Goal: Transaction & Acquisition: Purchase product/service

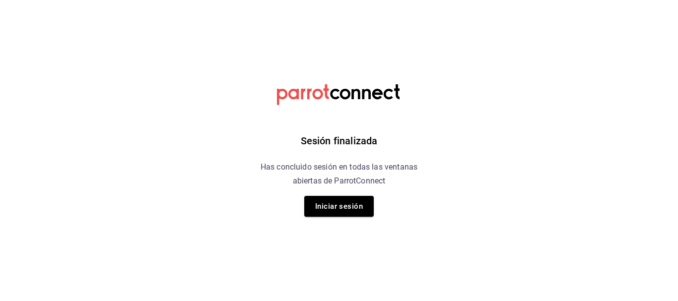
click at [598, 0] on html "Sesión finalizada Has concluido sesión en todas las ventanas abiertas de Parrot…" at bounding box center [339, 0] width 678 height 0
click at [342, 206] on button "Iniciar sesión" at bounding box center [338, 206] width 69 height 21
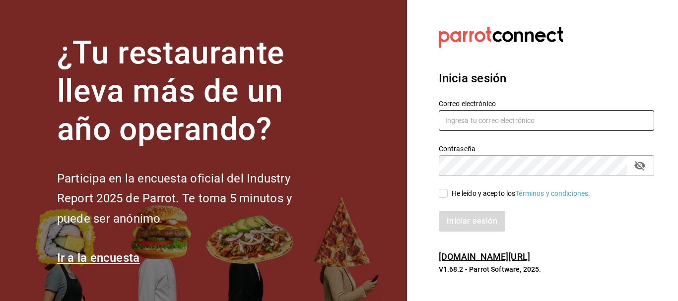
click at [468, 130] on input "text" at bounding box center [546, 120] width 215 height 21
type input "j"
type input "multiuser@palax.com"
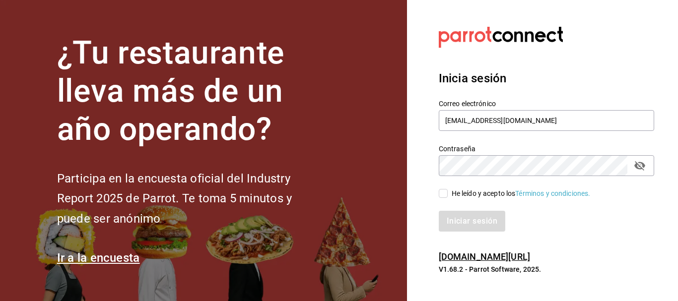
click at [639, 166] on icon "passwordField" at bounding box center [639, 165] width 11 height 9
click at [454, 193] on div "He leído y acepto los Términos y condiciones." at bounding box center [521, 194] width 139 height 10
click at [448, 193] on input "He leído y acepto los Términos y condiciones." at bounding box center [443, 193] width 9 height 9
checkbox input "true"
click at [465, 221] on button "Iniciar sesión" at bounding box center [473, 221] width 68 height 21
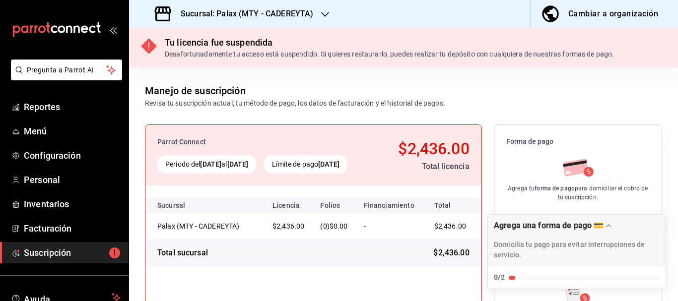
click at [318, 6] on div "Sucursal: Palax (MTY - CADEREYTA)" at bounding box center [235, 14] width 196 height 28
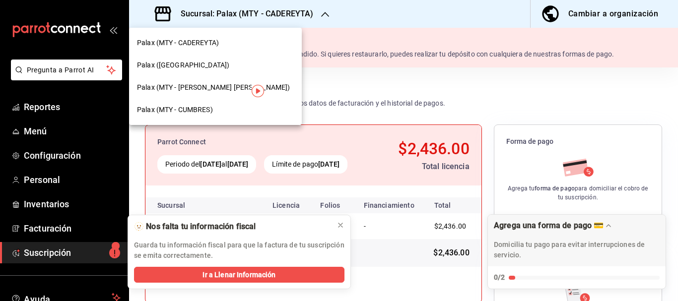
click at [209, 104] on div "Palax (MTY - CUMBRES)" at bounding box center [215, 110] width 173 height 22
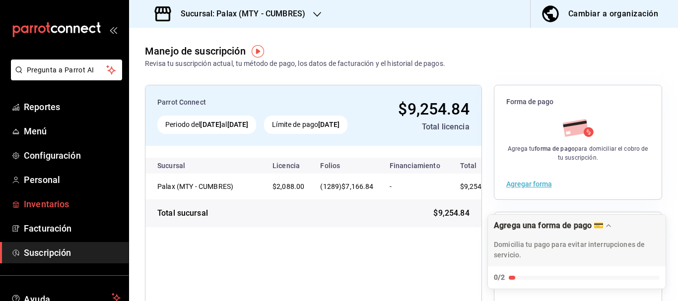
click at [52, 196] on link "Inventarios" at bounding box center [64, 204] width 129 height 21
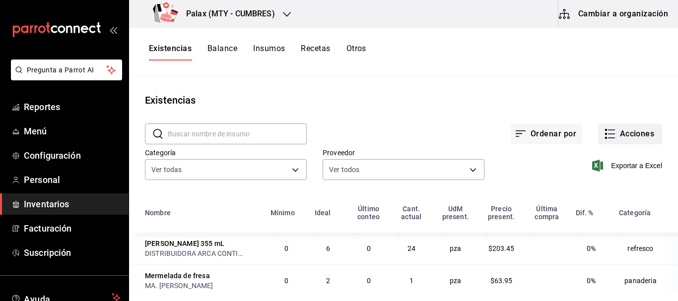
click at [612, 125] on button "Acciones" at bounding box center [630, 134] width 64 height 21
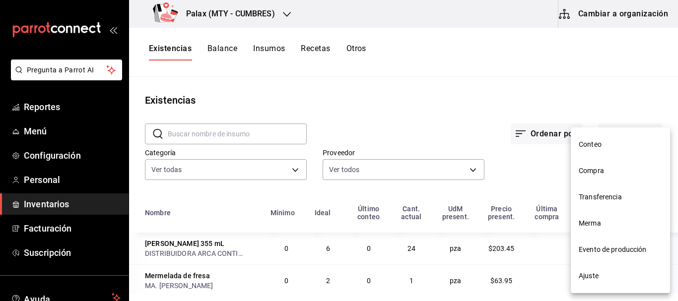
click at [603, 166] on li "Compra" at bounding box center [620, 171] width 99 height 26
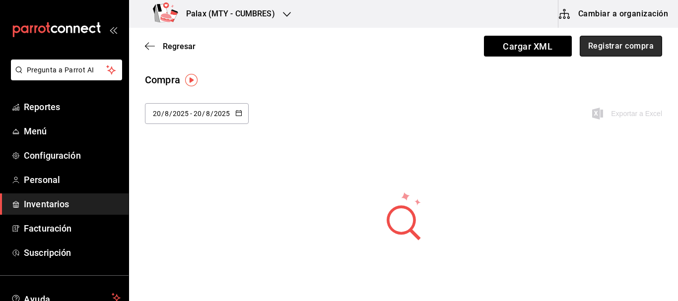
click at [617, 50] on button "Registrar compra" at bounding box center [621, 46] width 82 height 21
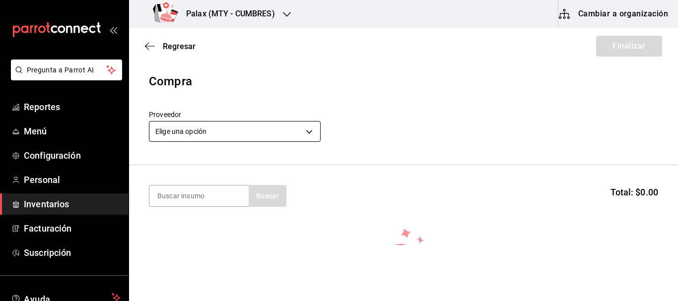
click at [218, 137] on body "Pregunta a Parrot AI Reportes Menú Configuración Personal Inventarios Facturaci…" at bounding box center [339, 122] width 678 height 245
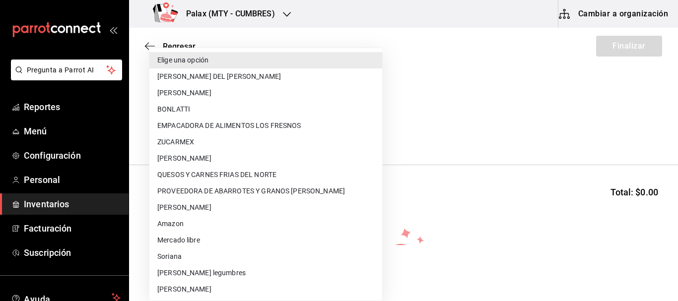
scroll to position [328, 0]
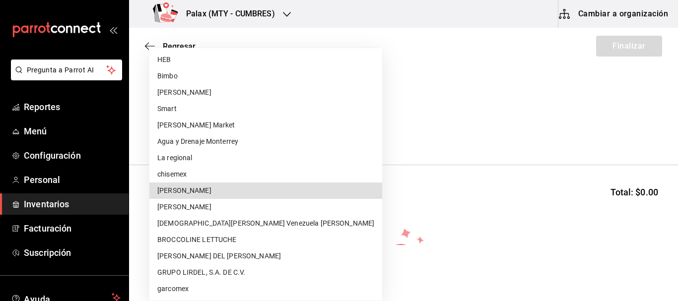
type input "1e2360e2-9029-40a2-af8c-ed9976ddc8f6"
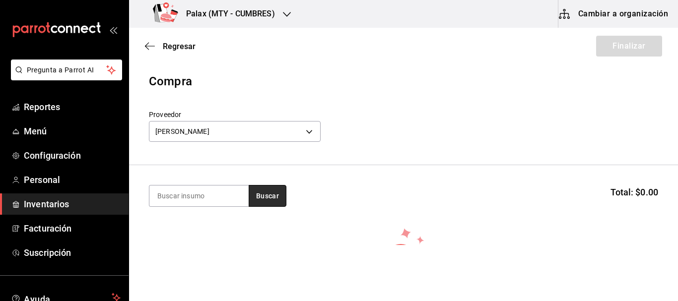
click at [268, 198] on button "Buscar" at bounding box center [268, 196] width 38 height 22
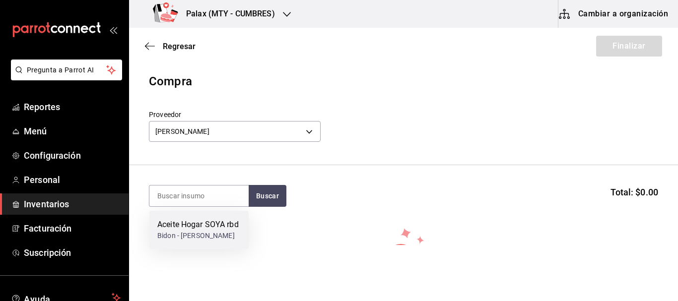
click at [172, 249] on div "Aceite Hogar SOYA rbd Bidon - [PERSON_NAME]" at bounding box center [198, 230] width 99 height 38
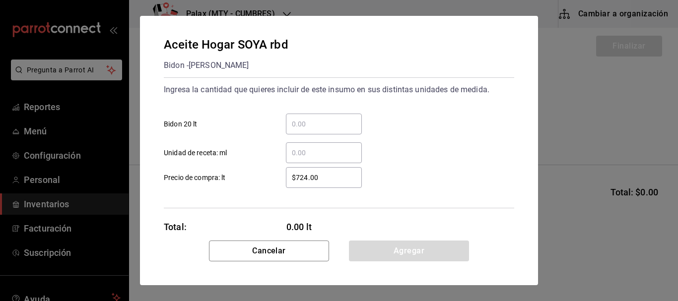
click at [336, 117] on div "​" at bounding box center [324, 124] width 76 height 21
click at [336, 118] on input "​ Bidon 20 lt" at bounding box center [324, 124] width 76 height 12
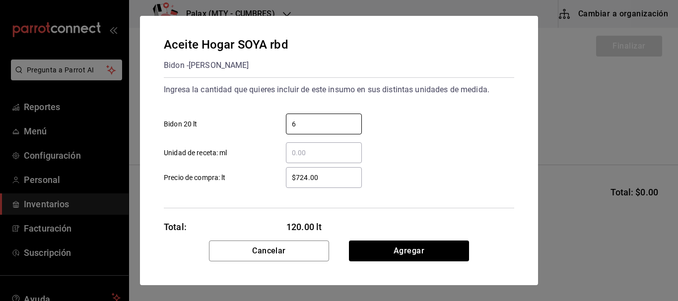
type input "6"
click at [432, 127] on div "6 ​ Bidon 20 lt" at bounding box center [335, 120] width 358 height 29
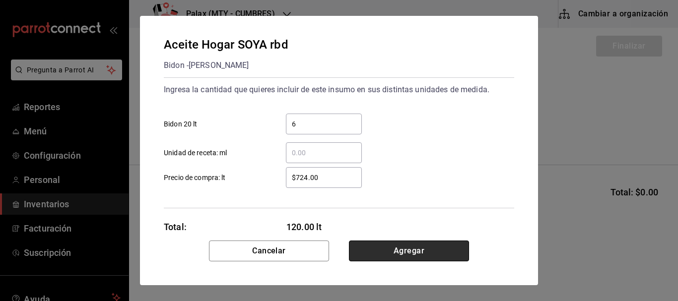
click at [407, 245] on button "Agregar" at bounding box center [409, 251] width 120 height 21
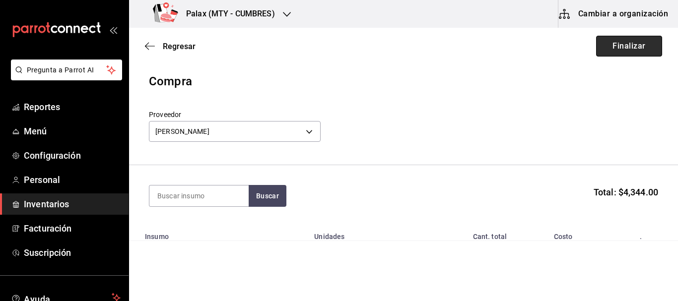
click at [617, 42] on button "Finalizar" at bounding box center [629, 46] width 66 height 21
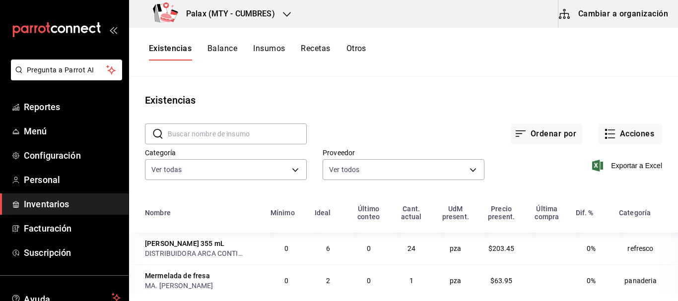
click at [218, 136] on input "text" at bounding box center [237, 134] width 139 height 20
click at [616, 143] on button "Acciones" at bounding box center [630, 134] width 64 height 21
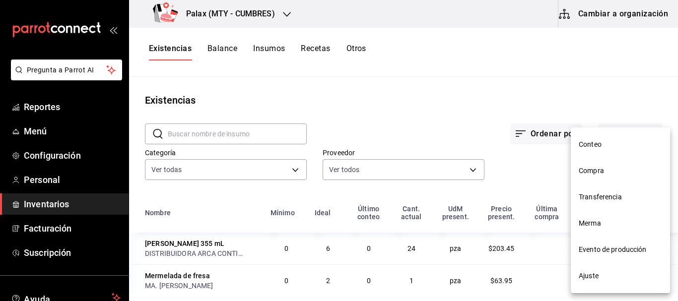
click at [598, 175] on span "Compra" at bounding box center [620, 171] width 83 height 10
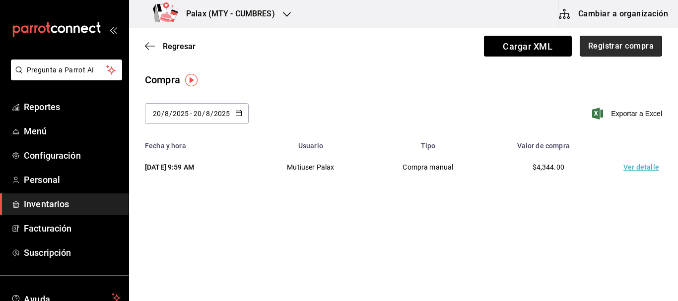
click at [618, 47] on button "Registrar compra" at bounding box center [621, 46] width 82 height 21
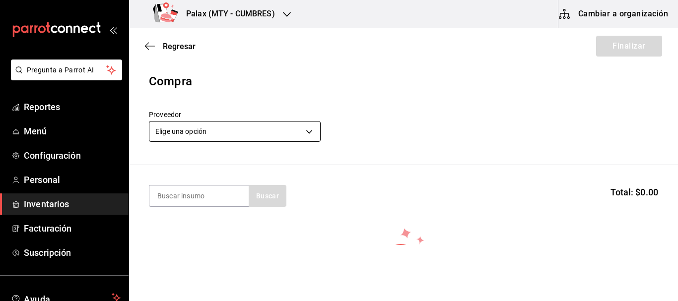
click at [214, 125] on body "Pregunta a Parrot AI Reportes Menú Configuración Personal Inventarios Facturaci…" at bounding box center [339, 122] width 678 height 245
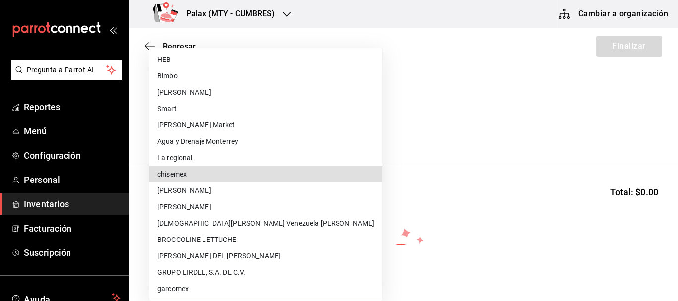
scroll to position [508, 0]
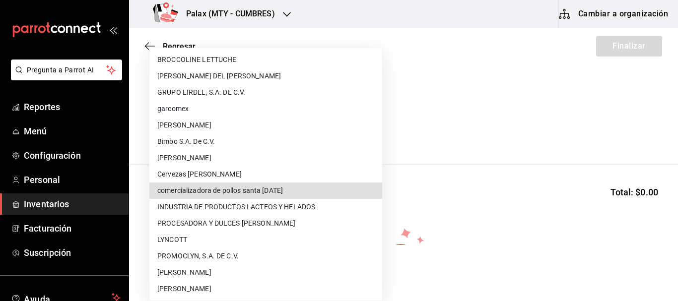
type input "1adb45eb-a407-4919-9ca6-9baa571f46f4"
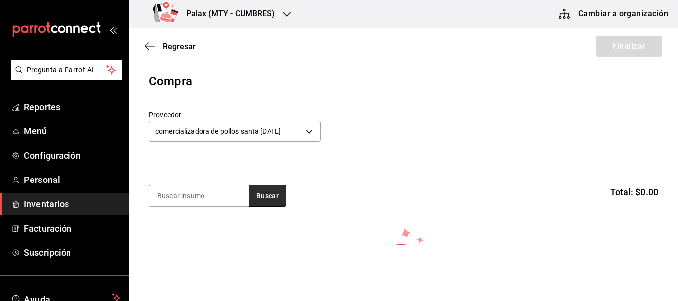
click at [286, 200] on button "Buscar" at bounding box center [268, 196] width 38 height 22
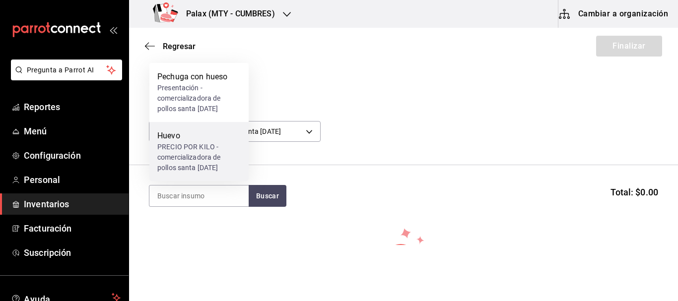
click at [200, 146] on div "PRECIO POR KILO - comercializadora de pollos santa [DATE]" at bounding box center [198, 157] width 83 height 31
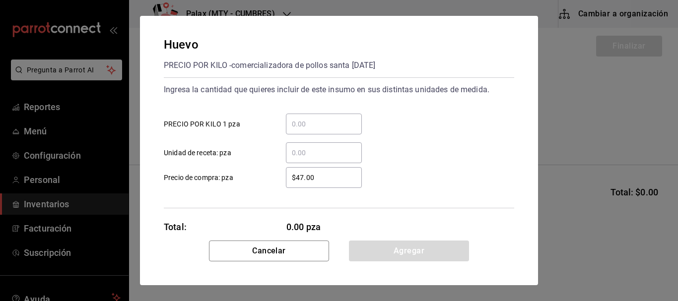
click at [331, 119] on input "​ PRECIO POR KILO 1 pza" at bounding box center [324, 124] width 76 height 12
click at [297, 173] on input "$47.00" at bounding box center [324, 178] width 76 height 12
type input "$44"
click at [316, 127] on input "​ PRECIO POR KILO 1 pza" at bounding box center [324, 124] width 76 height 12
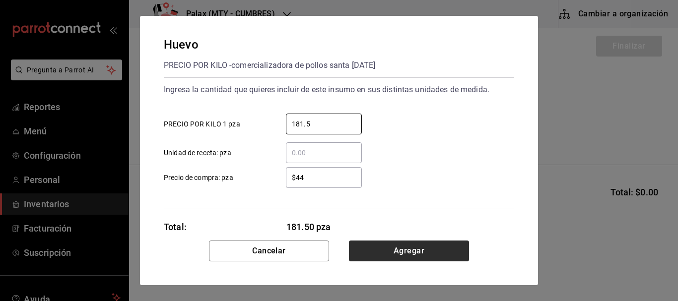
type input "181.5"
click at [408, 251] on button "Agregar" at bounding box center [409, 251] width 120 height 21
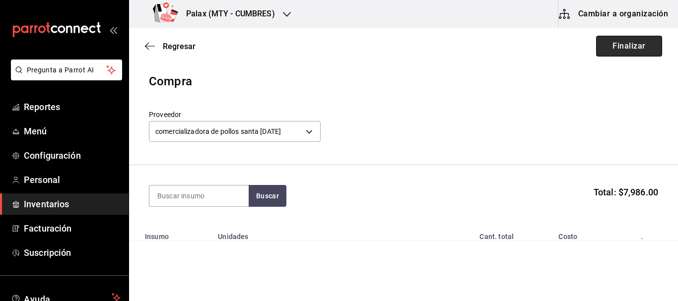
click at [625, 43] on button "Finalizar" at bounding box center [629, 46] width 66 height 21
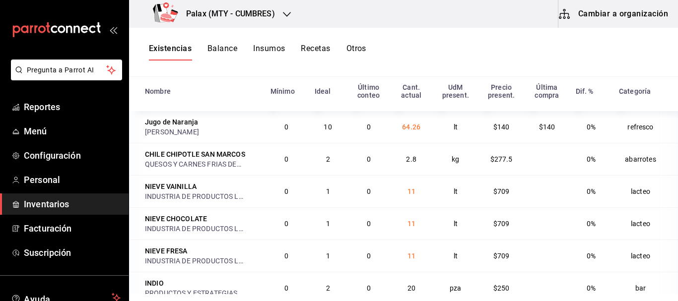
scroll to position [1439, 0]
